Goal: Task Accomplishment & Management: Manage account settings

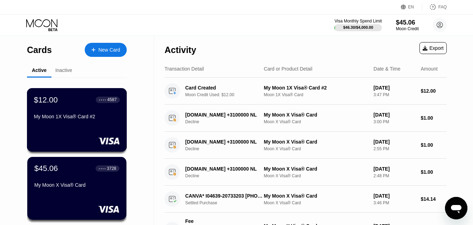
click at [58, 119] on div "My Moon 1X Visa® Card #2" at bounding box center [77, 117] width 86 height 6
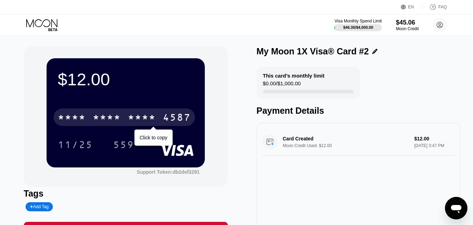
click at [111, 118] on div "* * * *" at bounding box center [107, 117] width 28 height 11
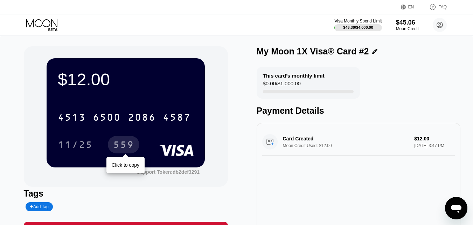
click at [130, 147] on div "559" at bounding box center [123, 145] width 21 height 11
